Goal: Task Accomplishment & Management: Use online tool/utility

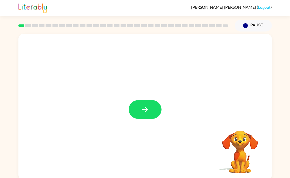
click at [146, 106] on icon "button" at bounding box center [144, 109] width 9 height 9
click at [48, 63] on div at bounding box center [145, 65] width 243 height 42
click at [236, 146] on video "Your browser must support playing .mp4 files to use Literably. Please try using…" at bounding box center [239, 147] width 51 height 51
click at [145, 104] on button "button" at bounding box center [145, 109] width 33 height 19
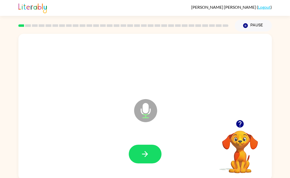
click at [148, 149] on button "button" at bounding box center [145, 153] width 33 height 19
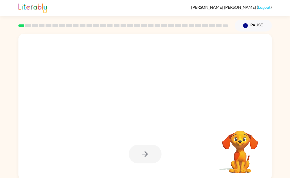
click at [148, 155] on icon "button" at bounding box center [144, 153] width 9 height 9
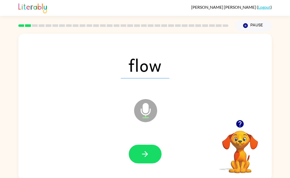
click at [148, 157] on icon "button" at bounding box center [144, 153] width 9 height 9
click at [145, 155] on icon "button" at bounding box center [144, 153] width 9 height 9
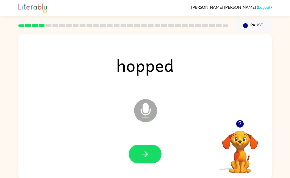
click at [147, 150] on icon "button" at bounding box center [144, 153] width 9 height 9
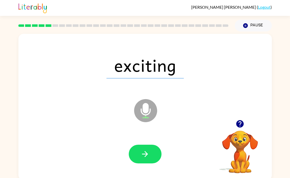
click at [152, 152] on button "button" at bounding box center [145, 153] width 33 height 19
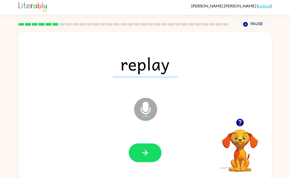
scroll to position [2, 0]
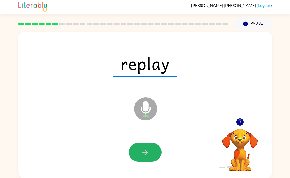
click at [143, 147] on button "button" at bounding box center [145, 152] width 33 height 19
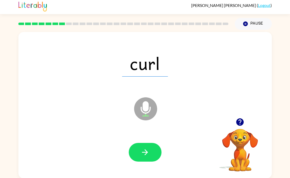
click at [140, 153] on button "button" at bounding box center [145, 152] width 33 height 19
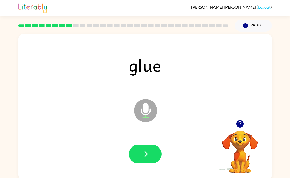
click at [142, 152] on icon "button" at bounding box center [144, 153] width 9 height 9
click at [149, 153] on button "button" at bounding box center [145, 153] width 33 height 19
click at [145, 163] on button "button" at bounding box center [145, 153] width 33 height 19
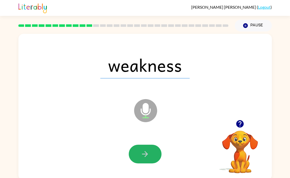
click at [149, 154] on icon "button" at bounding box center [144, 153] width 9 height 9
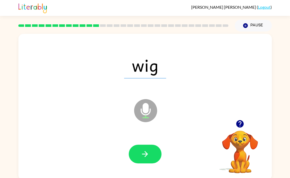
click at [148, 148] on button "button" at bounding box center [145, 153] width 33 height 19
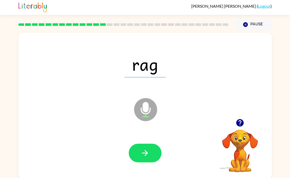
click at [151, 154] on button "button" at bounding box center [145, 152] width 33 height 19
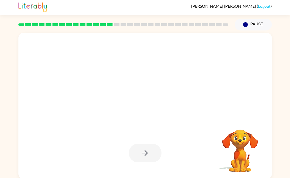
scroll to position [2, 0]
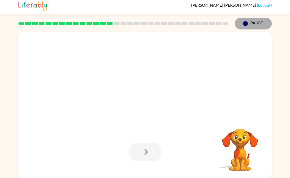
click at [244, 19] on button "Pause Pause" at bounding box center [252, 24] width 37 height 12
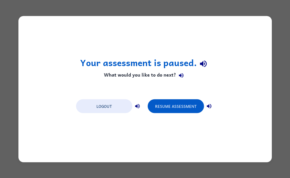
click at [194, 103] on button "Resume Assessment" at bounding box center [176, 106] width 56 height 14
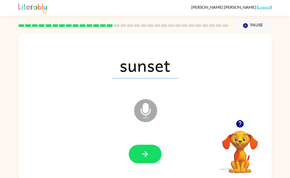
click at [146, 156] on icon "button" at bounding box center [144, 153] width 9 height 9
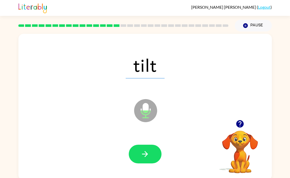
click at [147, 155] on icon "button" at bounding box center [144, 153] width 9 height 9
click at [143, 148] on button "button" at bounding box center [145, 153] width 33 height 19
click at [140, 153] on button "button" at bounding box center [145, 153] width 33 height 19
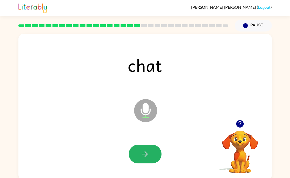
click at [141, 153] on icon "button" at bounding box center [144, 153] width 9 height 9
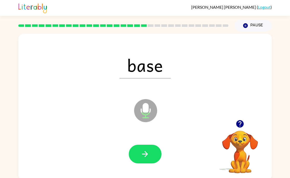
click at [140, 157] on button "button" at bounding box center [145, 153] width 33 height 19
click at [147, 150] on icon "button" at bounding box center [144, 153] width 9 height 9
click at [144, 158] on icon "button" at bounding box center [144, 153] width 9 height 9
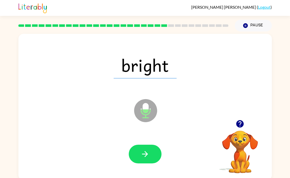
scroll to position [2, 0]
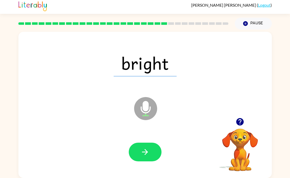
click at [145, 149] on icon "button" at bounding box center [145, 152] width 6 height 6
click at [142, 143] on button "button" at bounding box center [145, 151] width 33 height 19
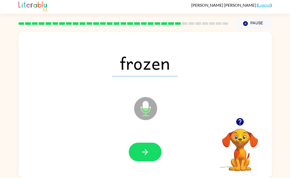
click at [141, 149] on icon "button" at bounding box center [144, 151] width 9 height 9
click at [139, 153] on button "button" at bounding box center [145, 151] width 33 height 19
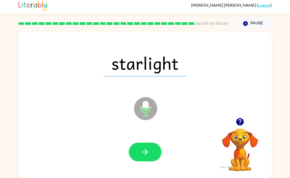
click at [138, 149] on button "button" at bounding box center [145, 151] width 33 height 19
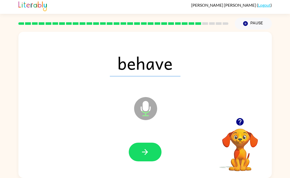
click at [139, 153] on button "button" at bounding box center [145, 151] width 33 height 19
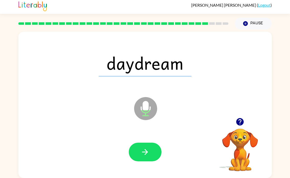
click at [133, 146] on button "button" at bounding box center [145, 151] width 33 height 19
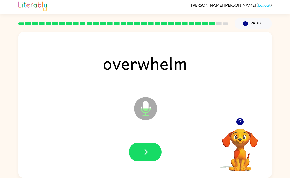
click at [135, 151] on button "button" at bounding box center [145, 151] width 33 height 19
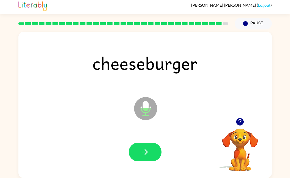
click at [149, 154] on icon "button" at bounding box center [144, 151] width 9 height 9
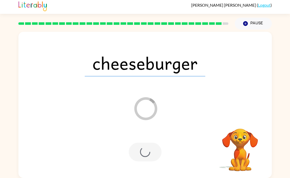
scroll to position [0, 0]
